Goal: Task Accomplishment & Management: Manage account settings

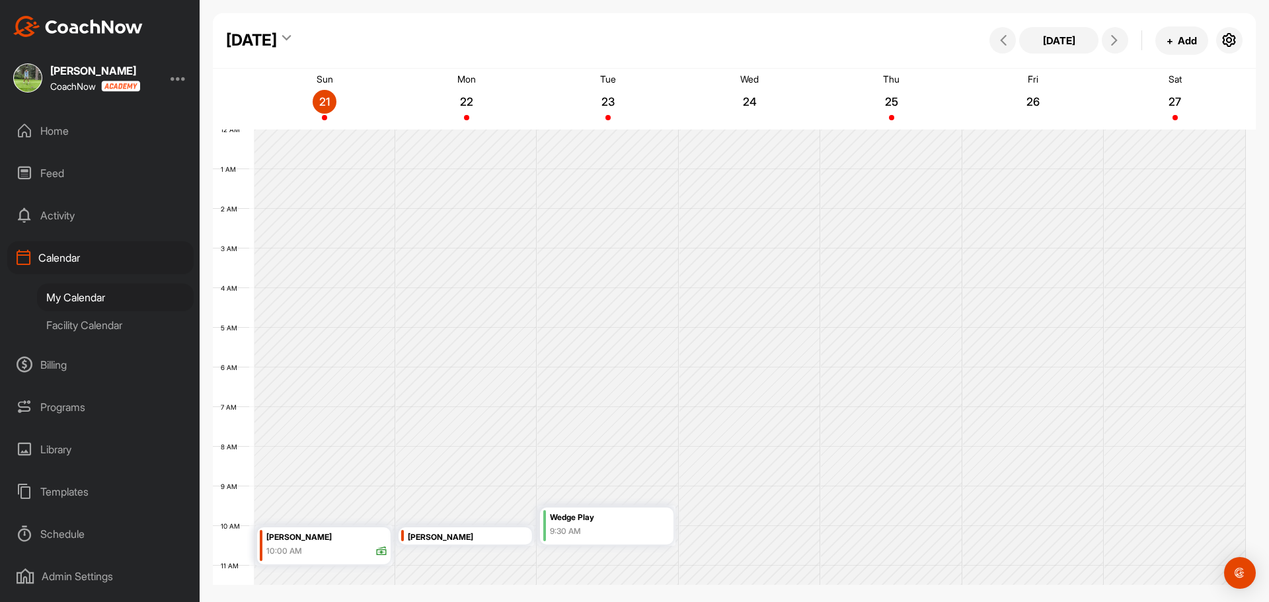
scroll to position [229, 0]
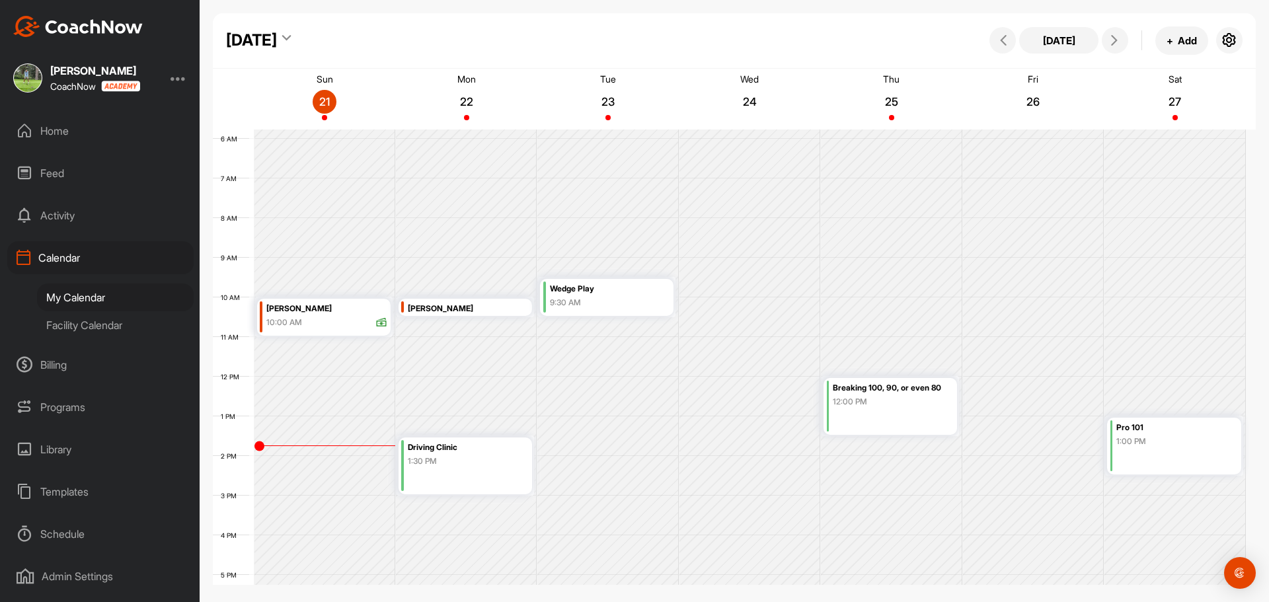
click at [48, 409] on div "Programs" at bounding box center [100, 407] width 186 height 33
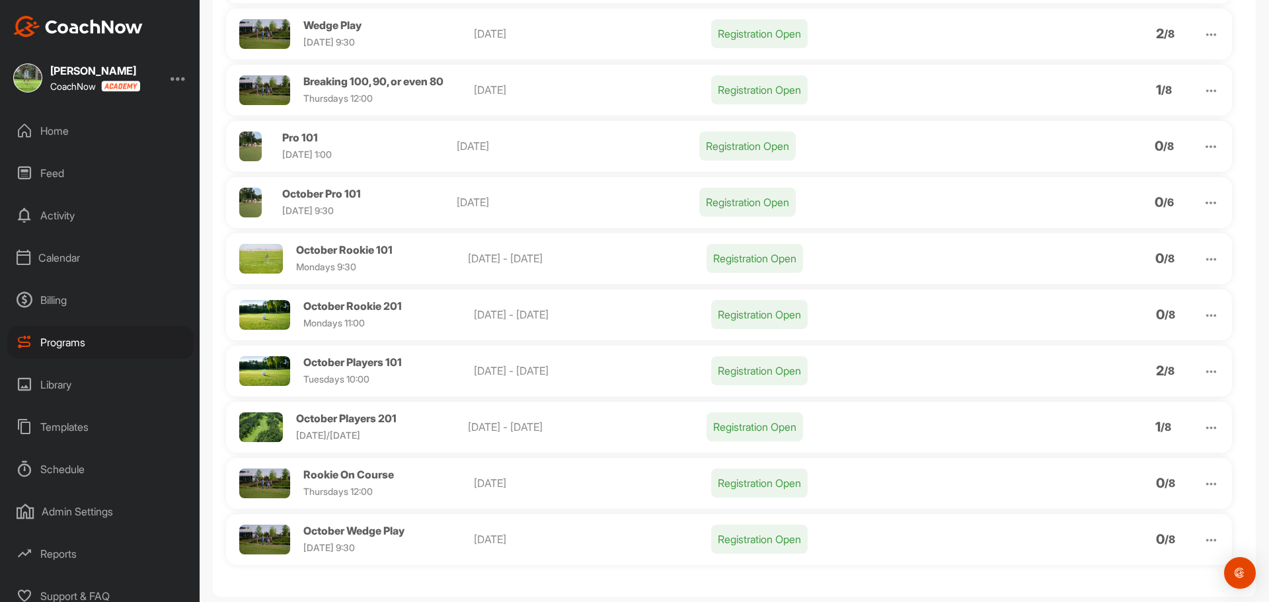
scroll to position [255, 0]
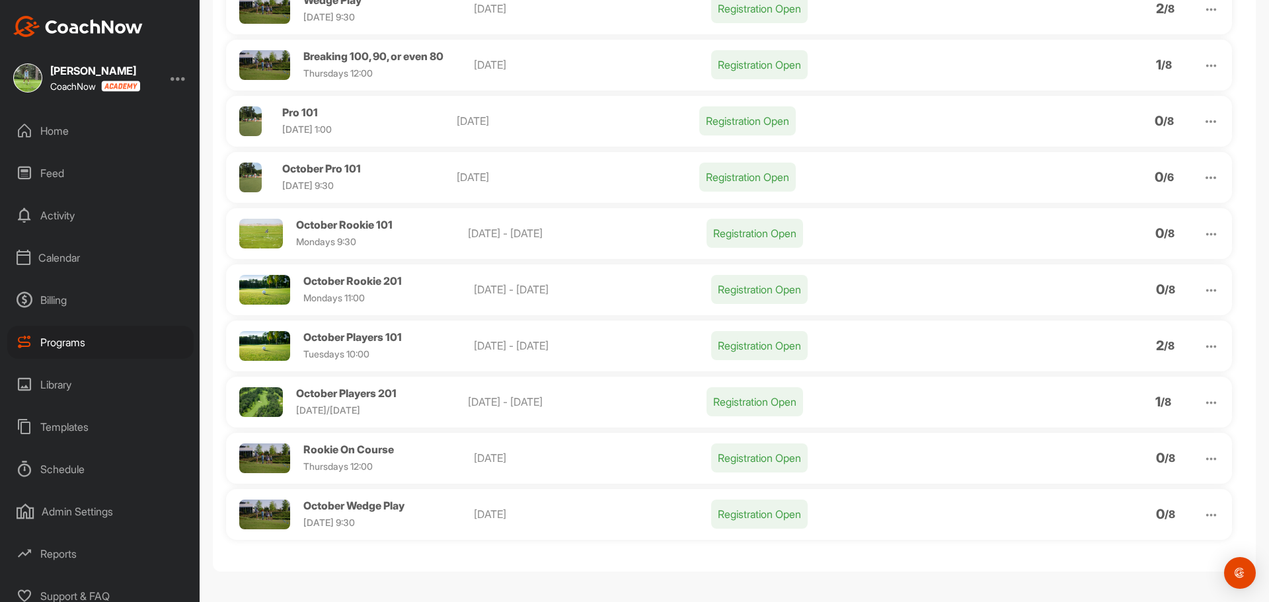
click at [366, 391] on span "October Players 201" at bounding box center [346, 393] width 100 height 13
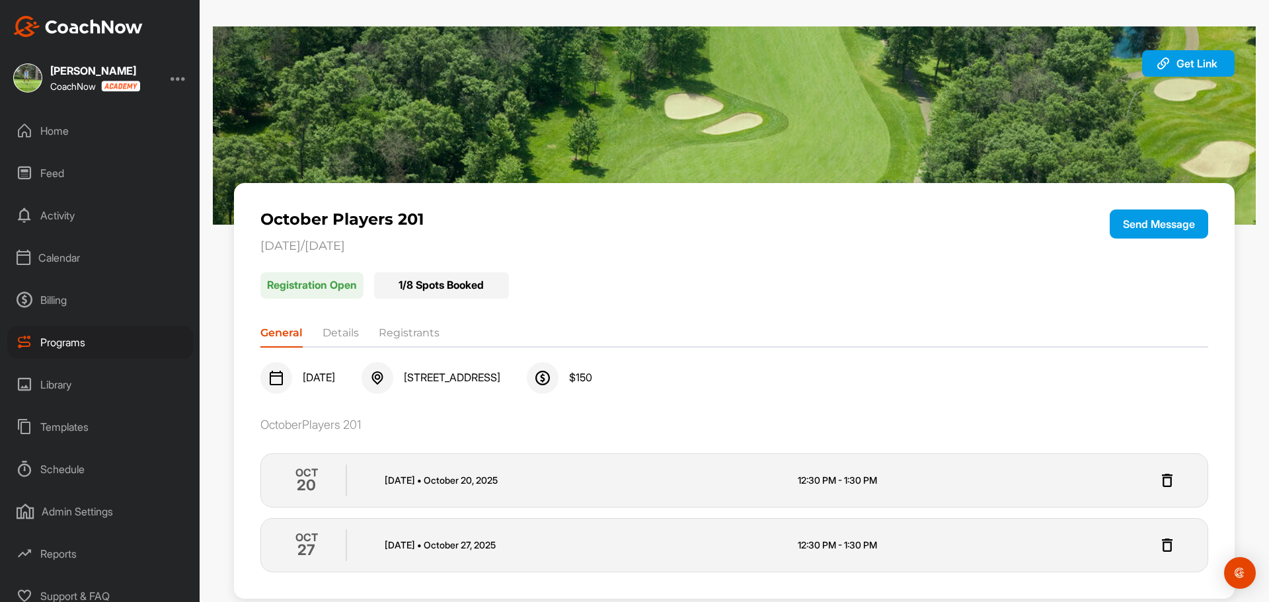
click at [408, 329] on li "Registrants" at bounding box center [409, 335] width 61 height 21
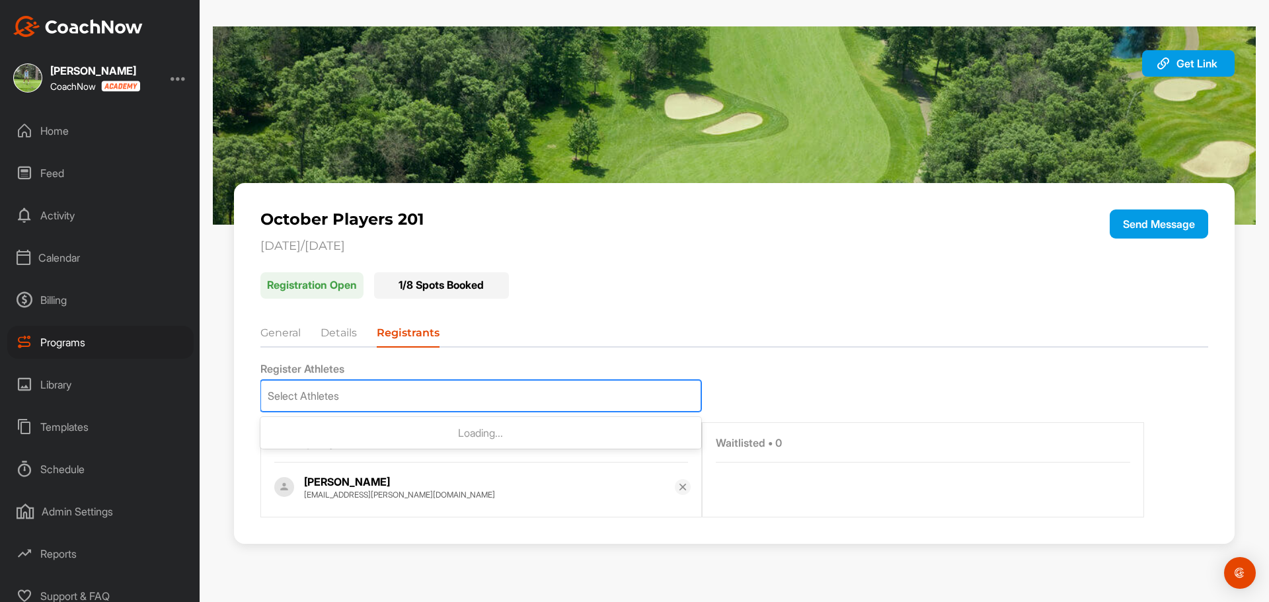
click at [355, 391] on div "Select Athletes" at bounding box center [481, 396] width 440 height 30
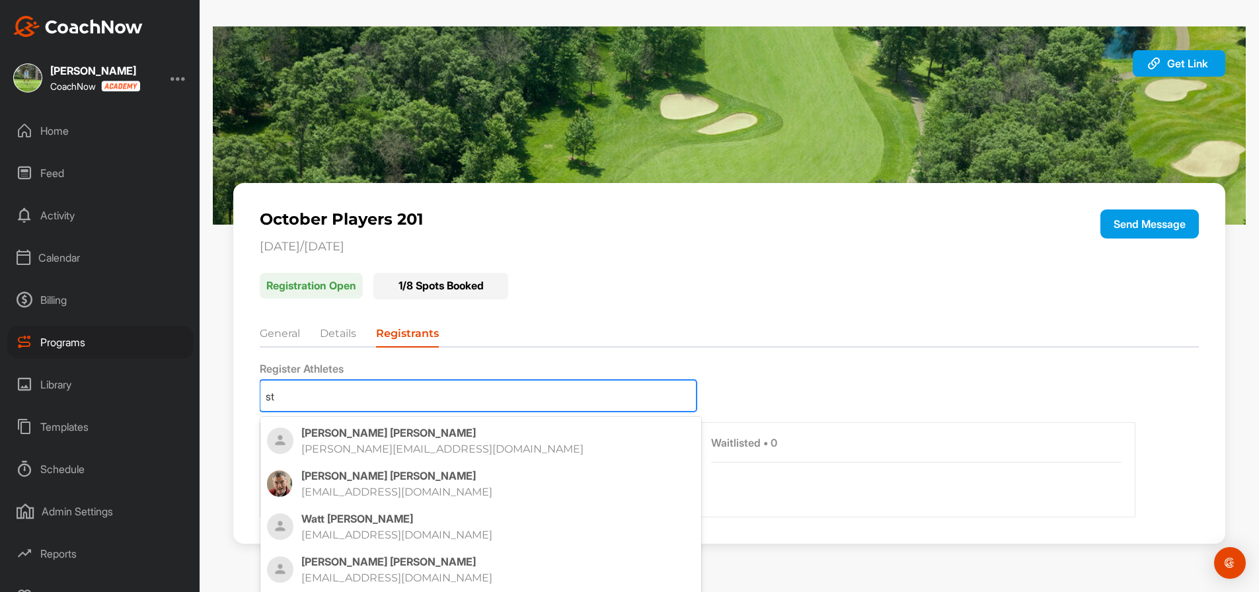
type input "s"
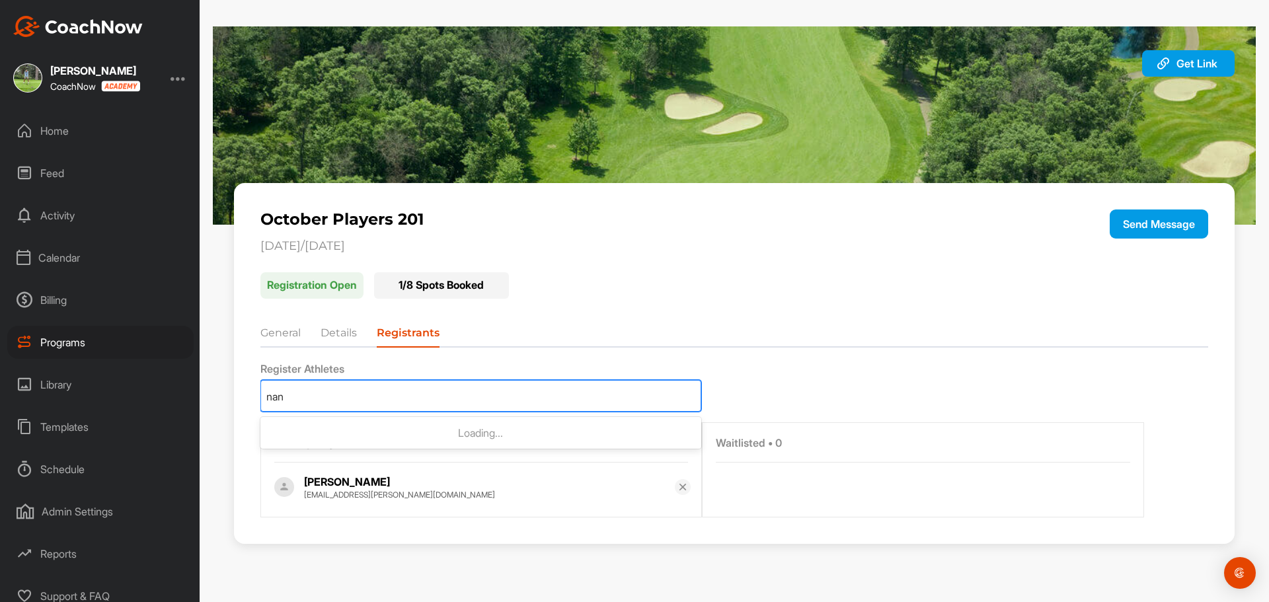
type input "nanc"
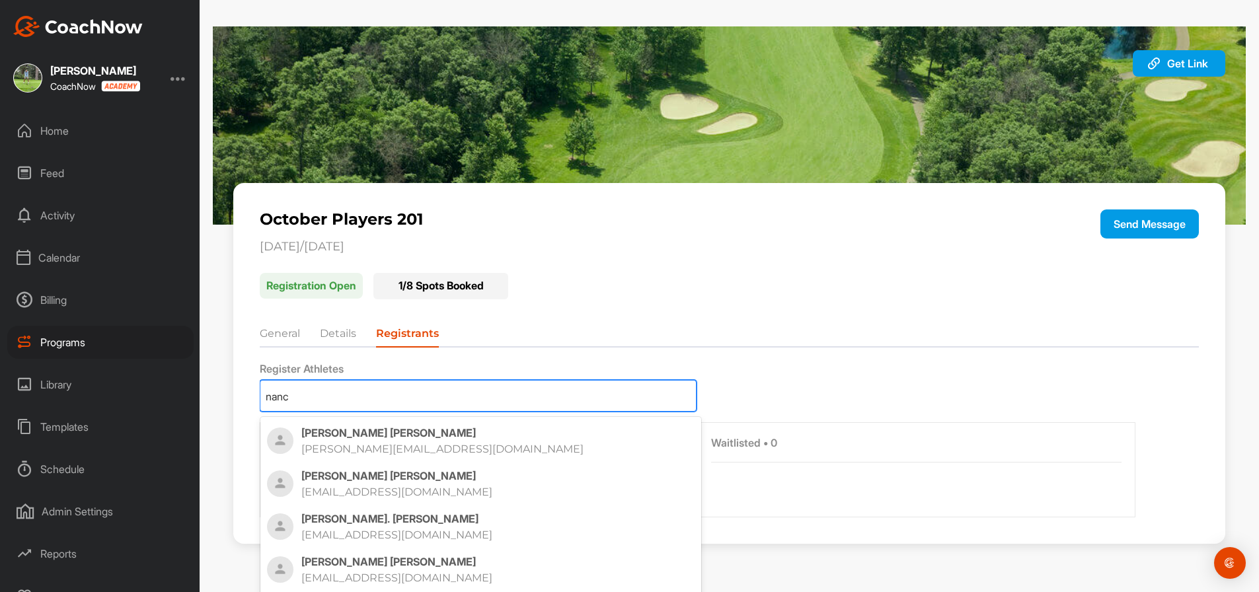
click at [383, 521] on p "[PERSON_NAME]. [PERSON_NAME]" at bounding box center [497, 518] width 393 height 13
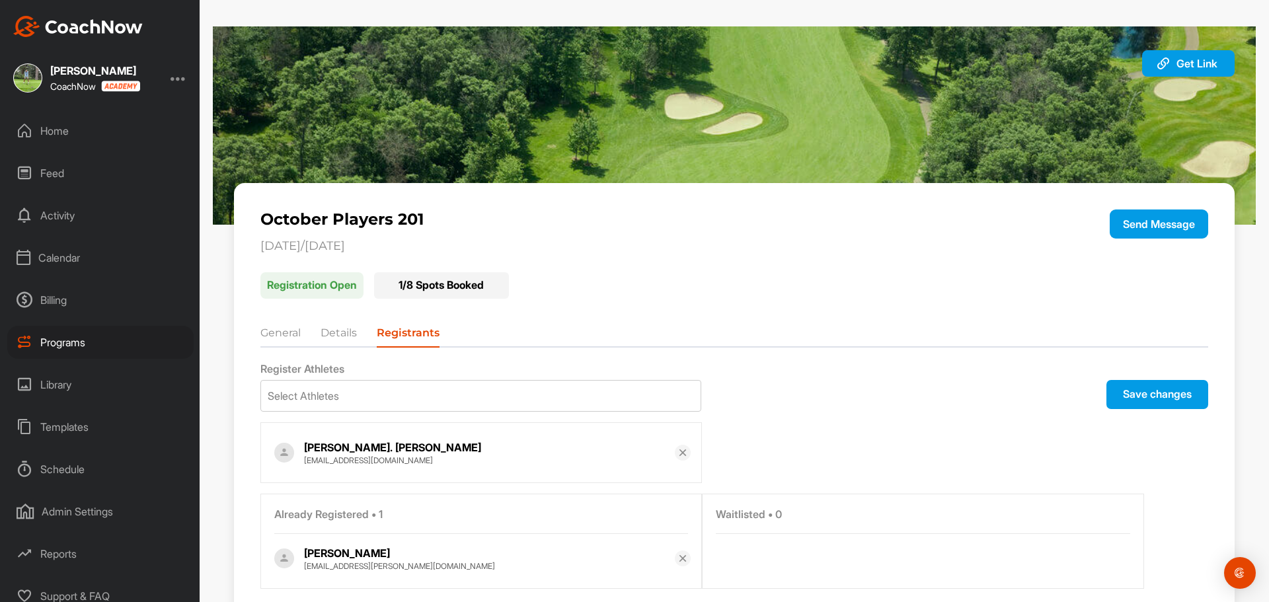
click at [1116, 396] on button "Save changes" at bounding box center [1158, 394] width 102 height 29
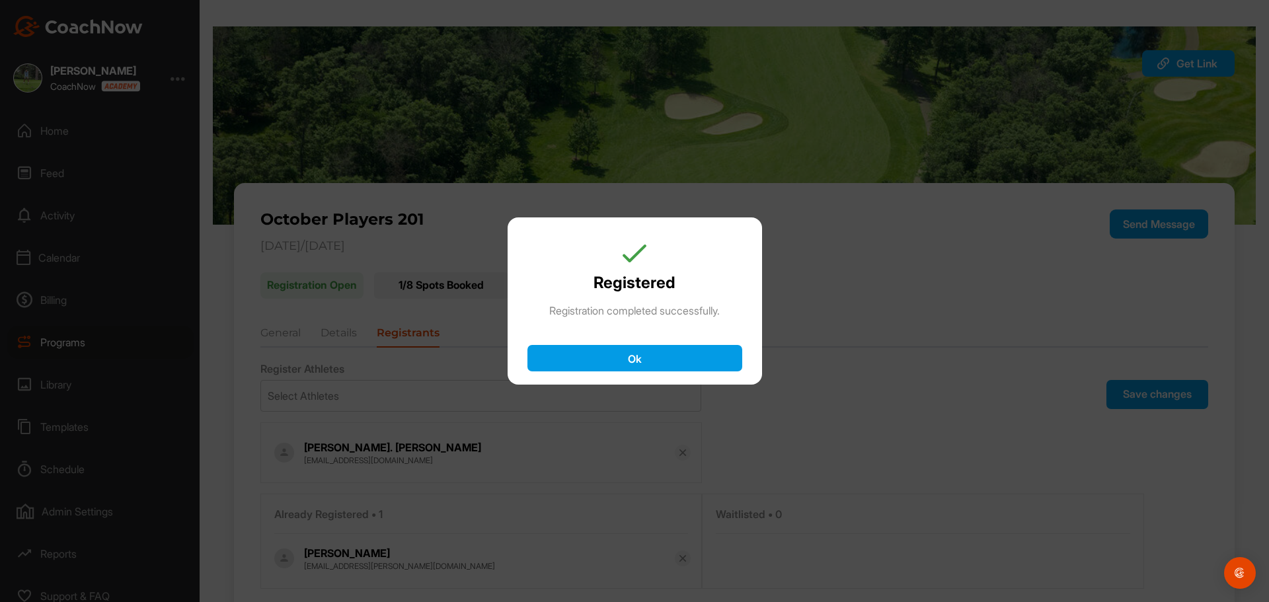
click at [696, 354] on button "Ok" at bounding box center [635, 358] width 215 height 26
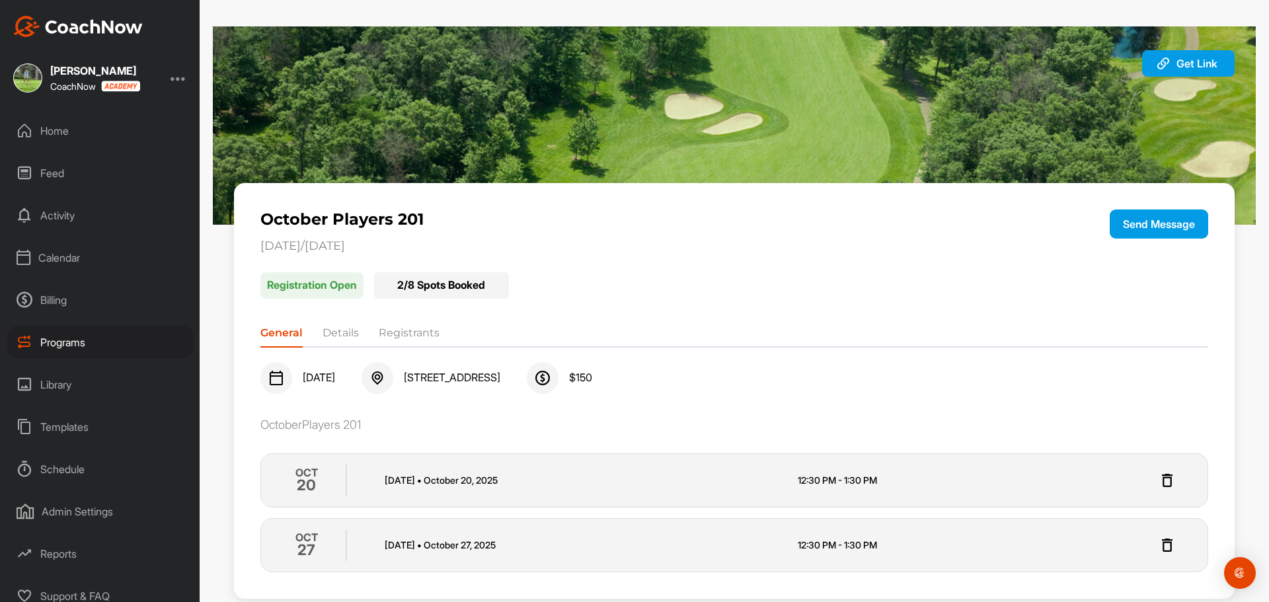
click at [58, 259] on div "Calendar" at bounding box center [100, 257] width 186 height 33
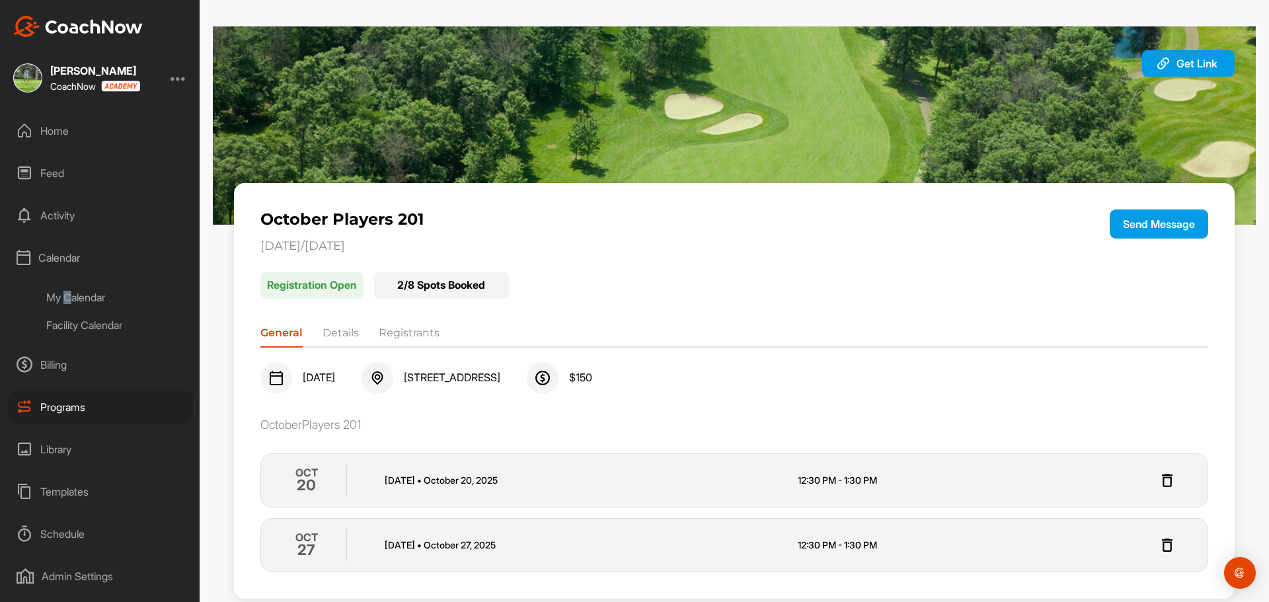
click at [70, 298] on div "My Calendar" at bounding box center [115, 298] width 157 height 28
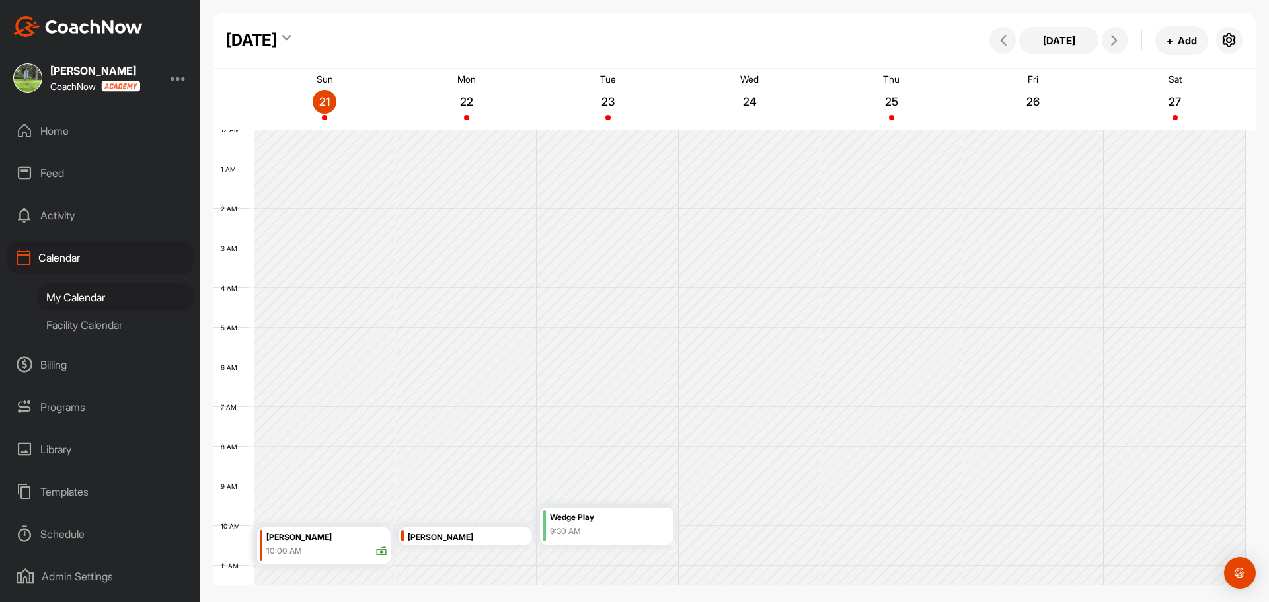
scroll to position [229, 0]
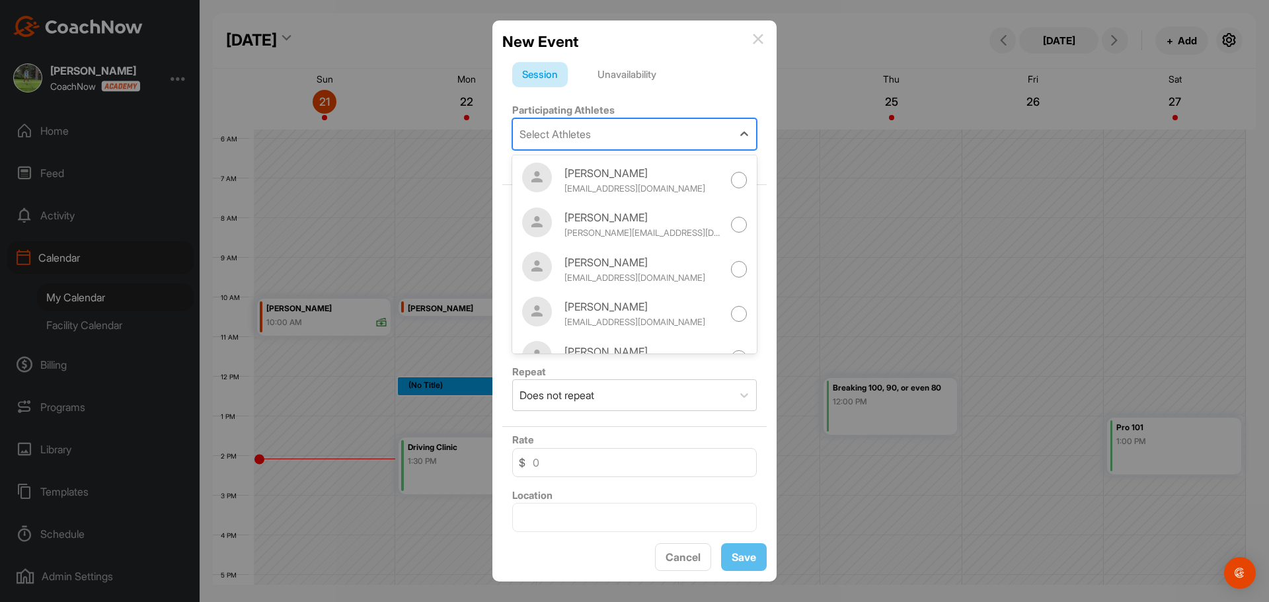
click at [588, 133] on div "Select Athletes" at bounding box center [555, 134] width 71 height 16
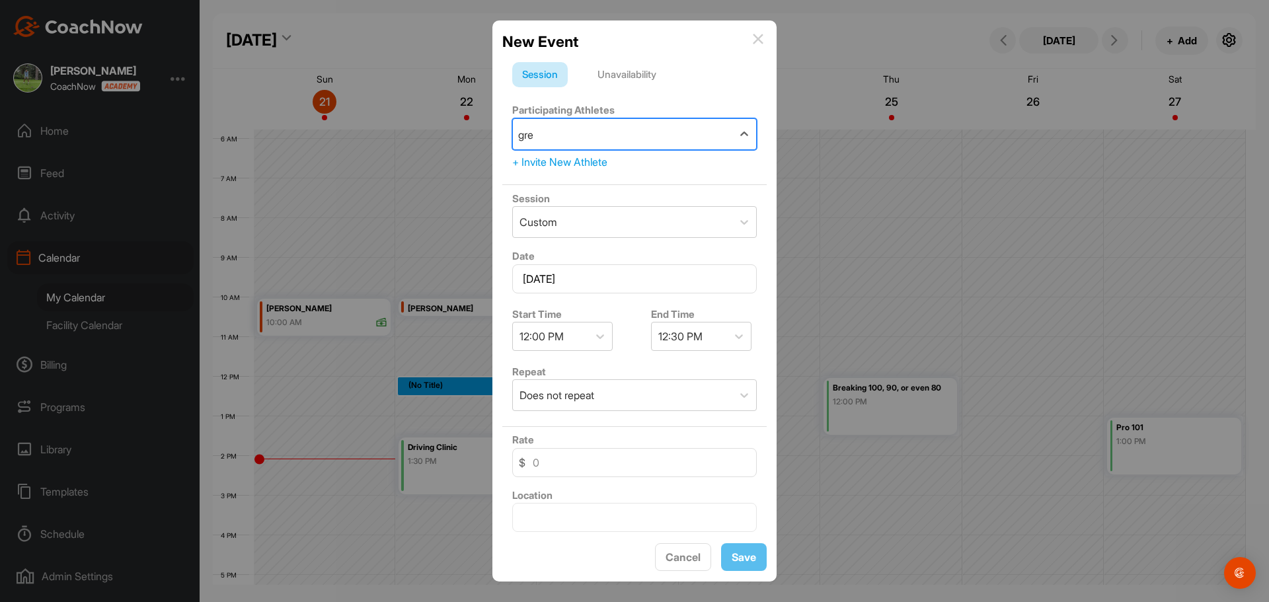
type input "gret"
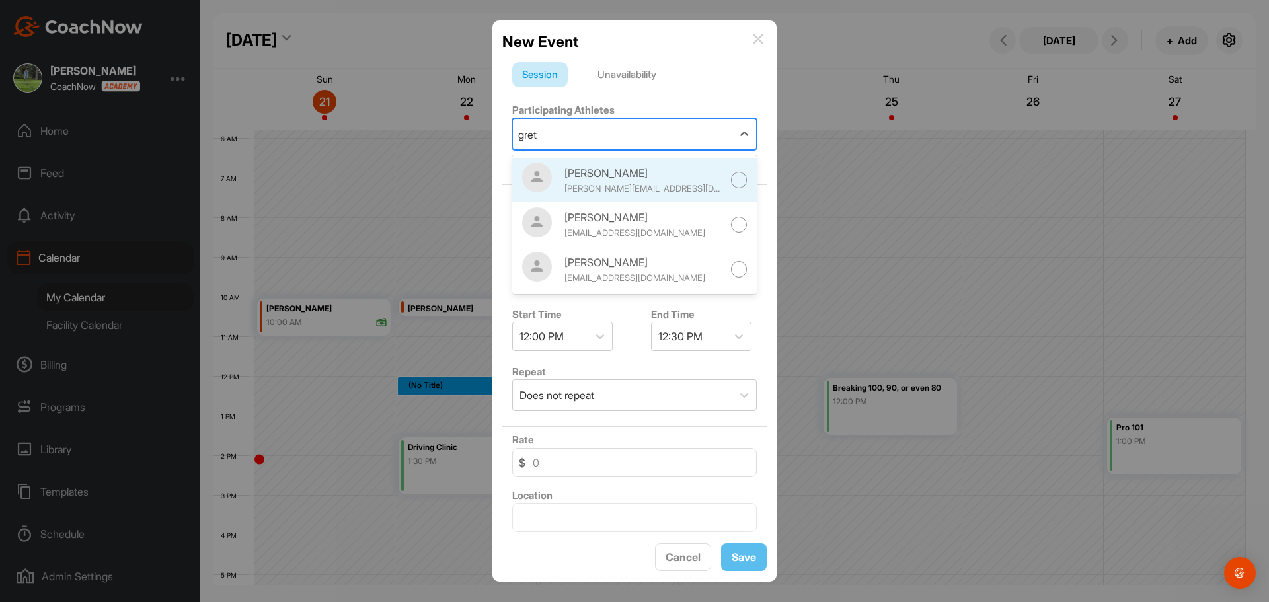
click at [731, 179] on div at bounding box center [739, 180] width 17 height 17
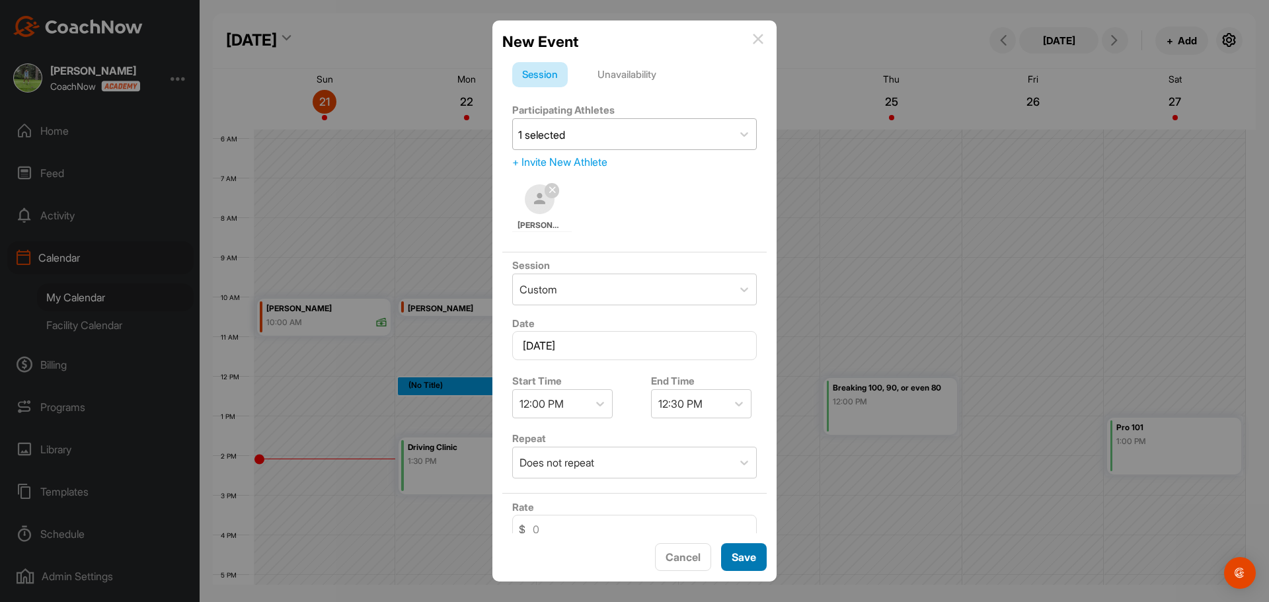
click at [748, 561] on span "Save" at bounding box center [744, 557] width 24 height 13
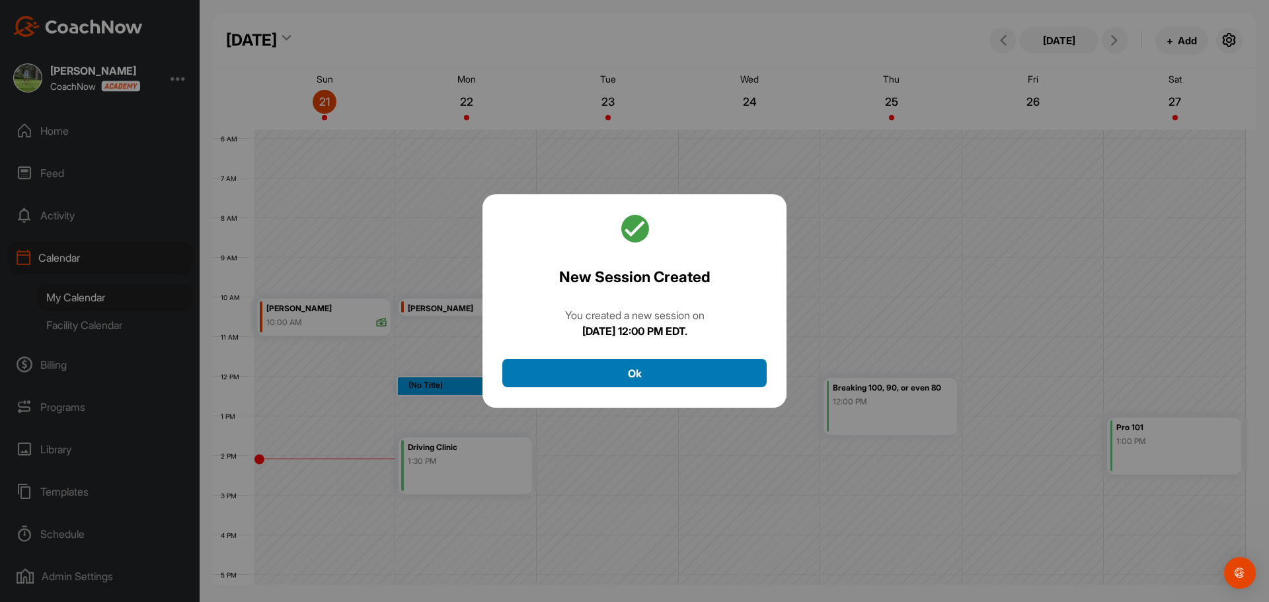
click at [634, 371] on button "Ok" at bounding box center [634, 373] width 264 height 28
